Goal: Navigation & Orientation: Find specific page/section

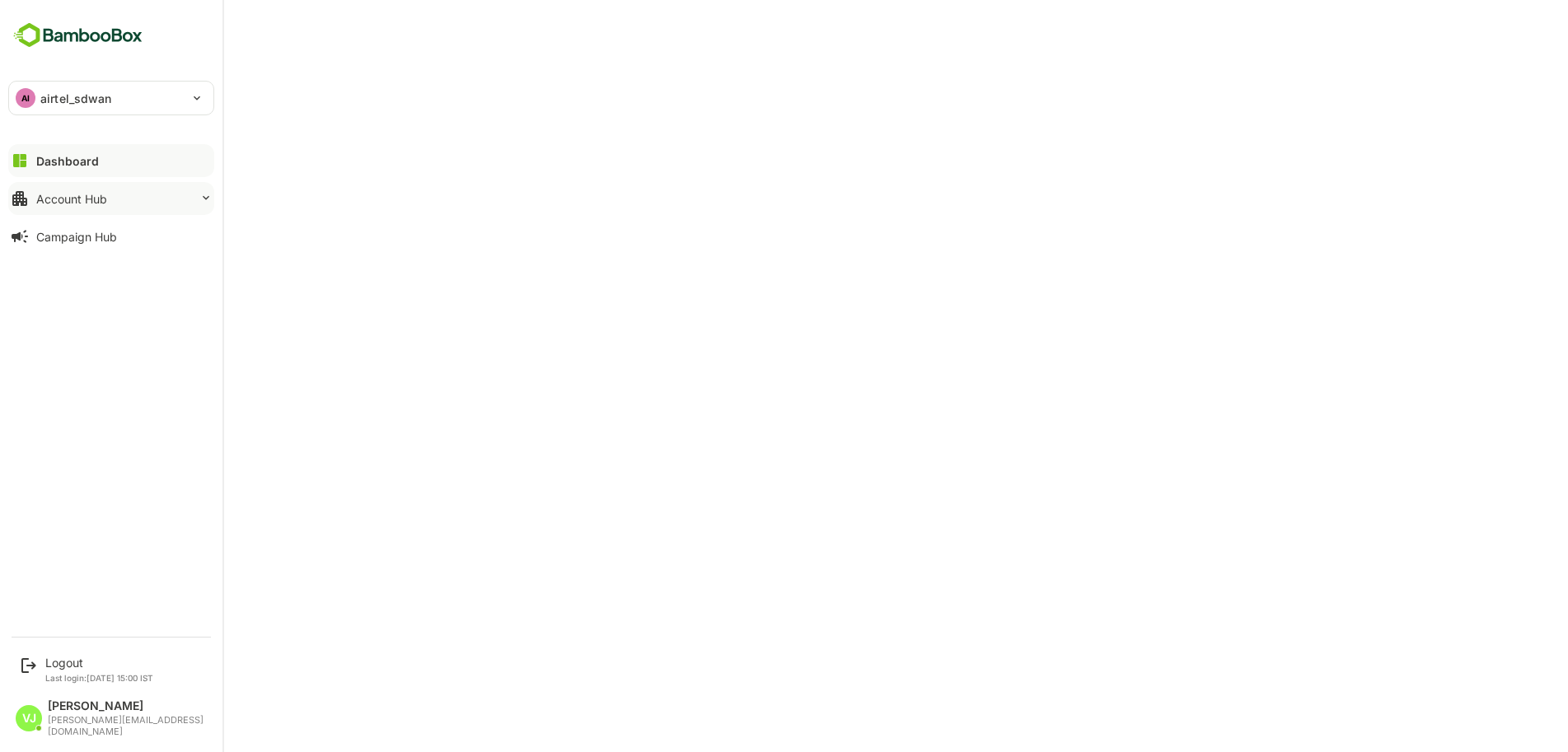
click at [69, 195] on div "Account Hub" at bounding box center [71, 199] width 71 height 14
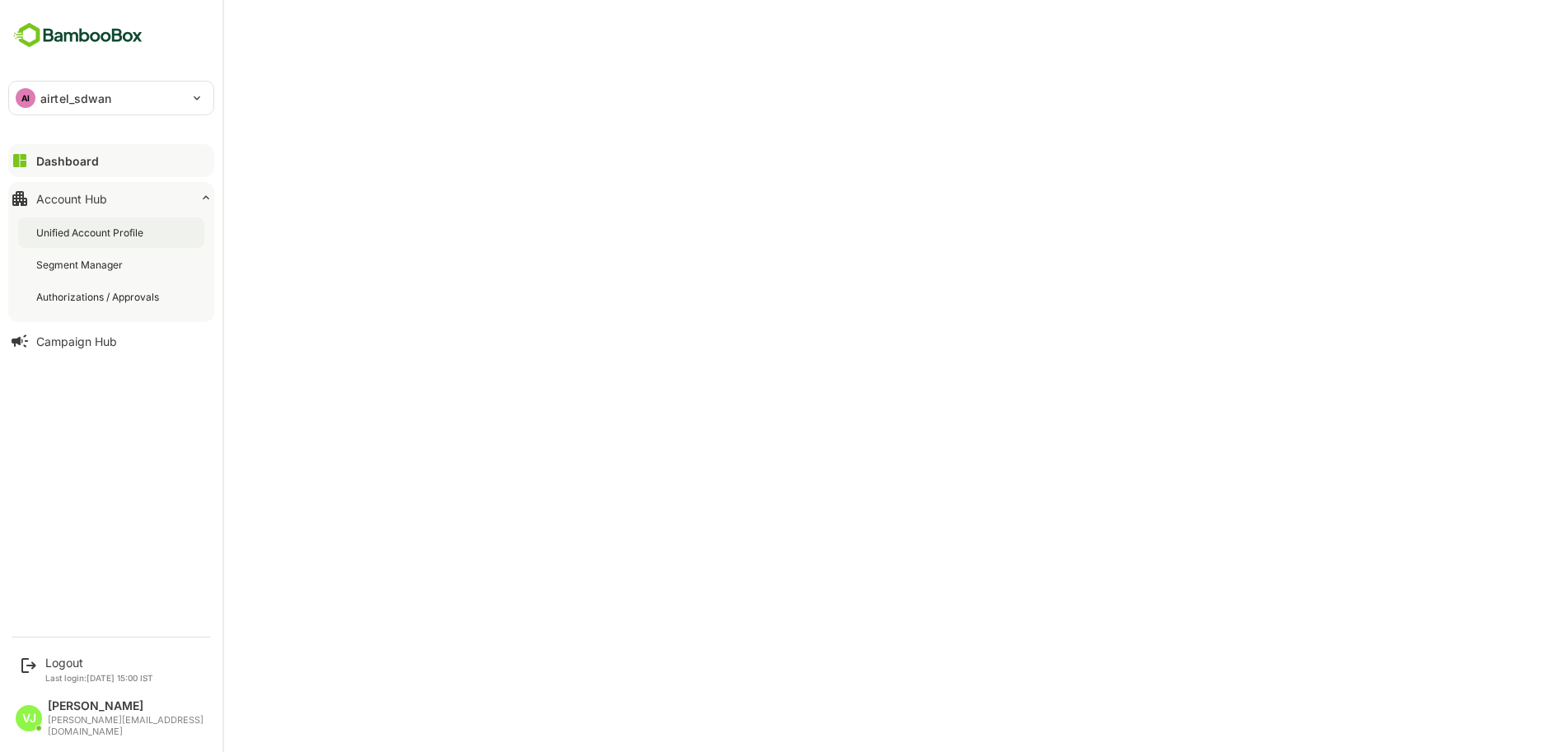
click at [74, 231] on div "Unified Account Profile" at bounding box center [90, 232] width 110 height 14
